Goal: Transaction & Acquisition: Purchase product/service

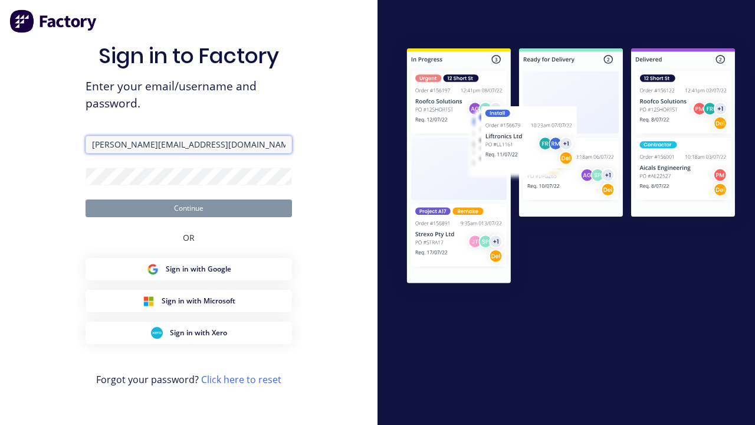
type input "[PERSON_NAME][EMAIL_ADDRESS][DOMAIN_NAME]"
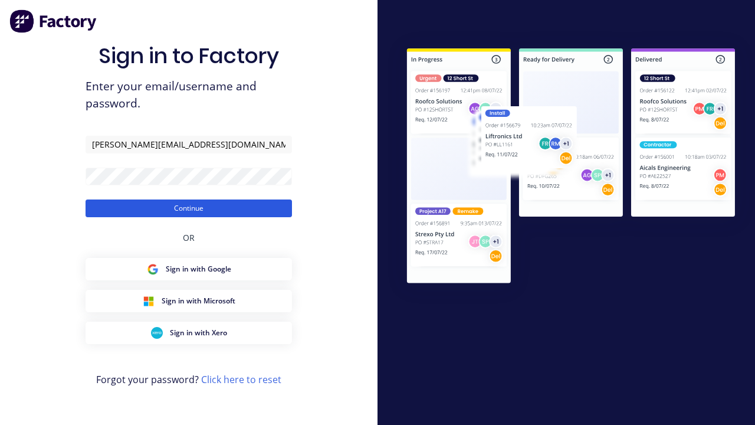
click at [189, 208] on button "Continue" at bounding box center [189, 208] width 207 height 18
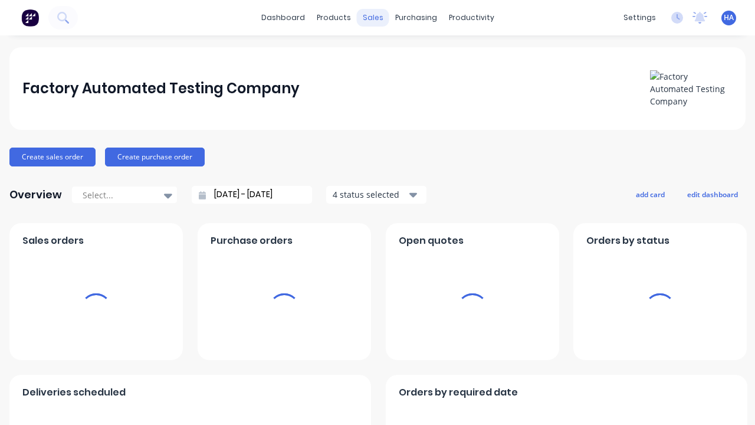
click at [373, 18] on div "sales" at bounding box center [373, 18] width 32 height 18
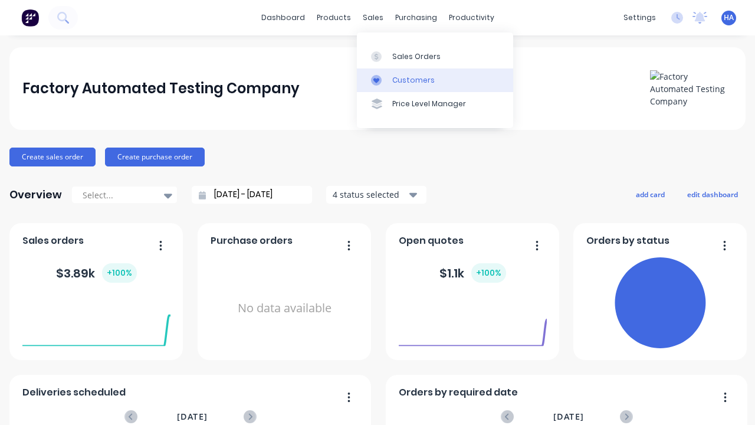
click at [435, 80] on link "Customers" at bounding box center [435, 80] width 156 height 24
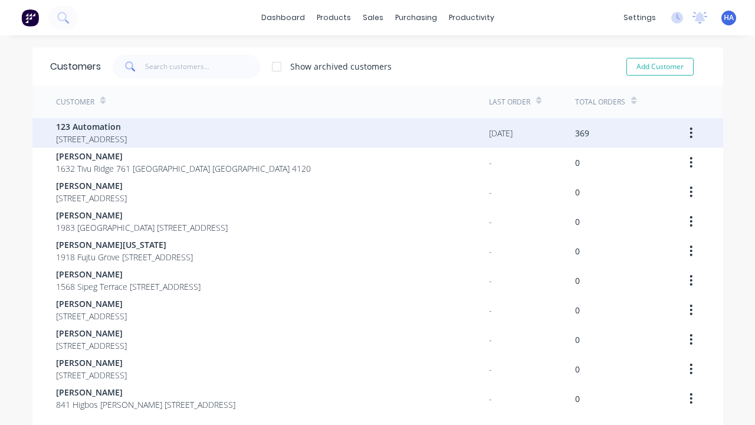
click at [127, 126] on span "123 Automation" at bounding box center [91, 126] width 71 height 12
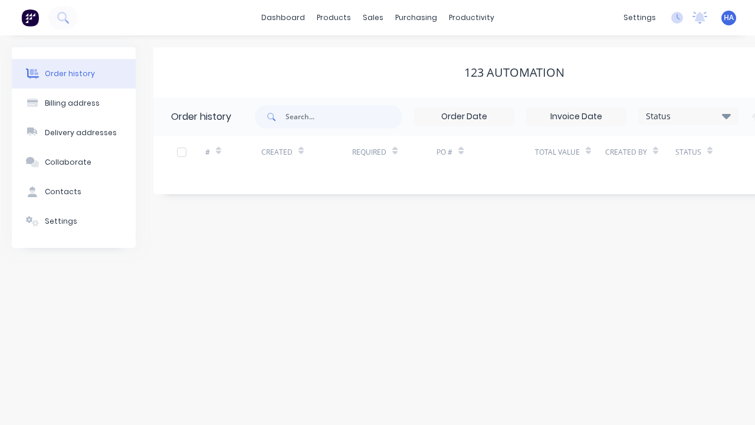
scroll to position [0, 120]
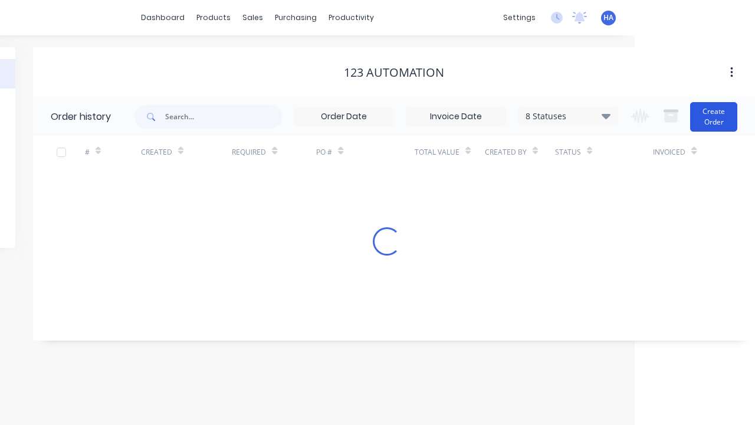
click at [715, 116] on button "Create Order" at bounding box center [713, 117] width 47 height 30
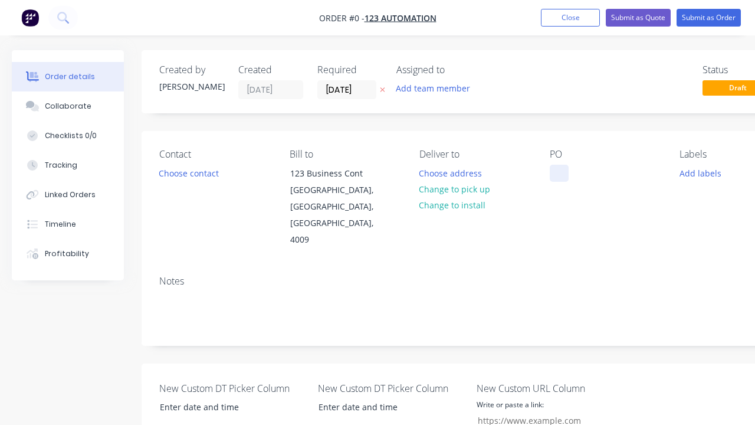
click at [559, 173] on div at bounding box center [559, 173] width 19 height 17
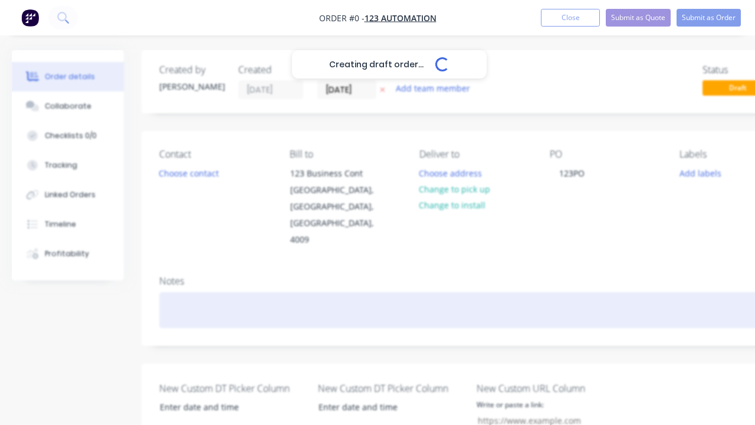
scroll to position [0, 36]
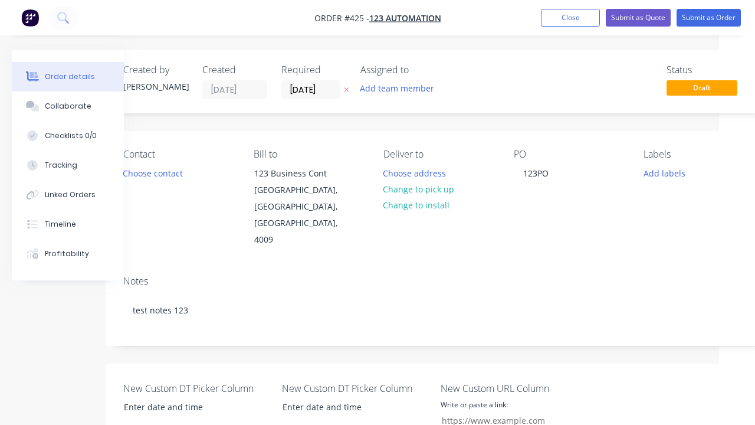
scroll to position [471, 65]
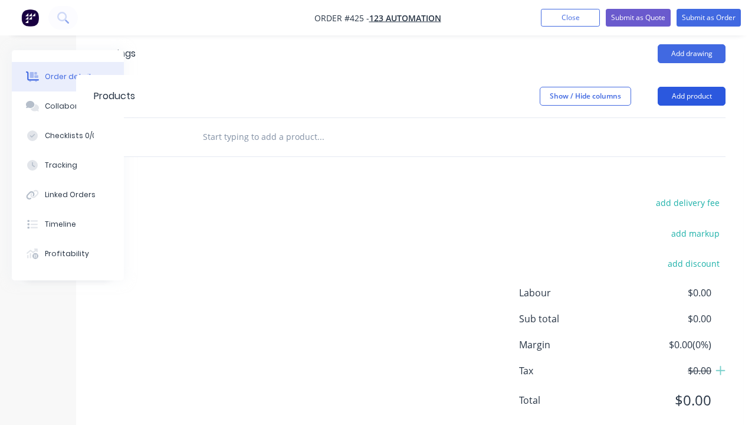
click at [692, 87] on button "Add product" at bounding box center [692, 96] width 68 height 19
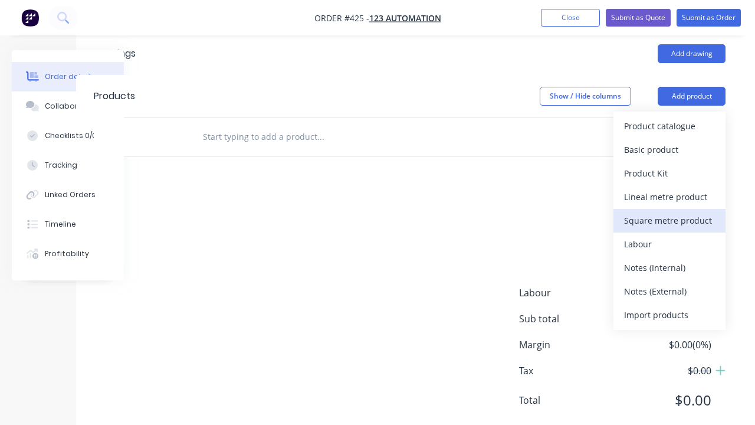
click at [670, 212] on div "Square metre product" at bounding box center [669, 220] width 91 height 17
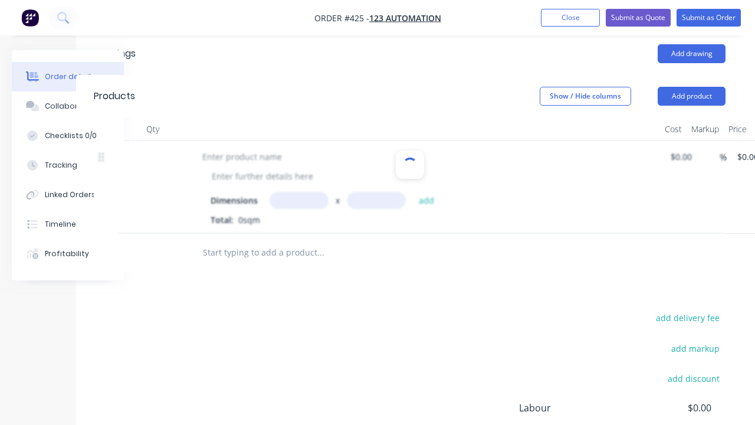
scroll to position [178, 0]
